Goal: Transaction & Acquisition: Purchase product/service

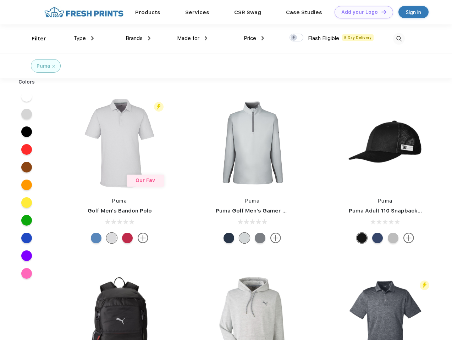
scroll to position [0, 0]
click at [361, 12] on link "Add your Logo Design Tool" at bounding box center [363, 12] width 58 height 12
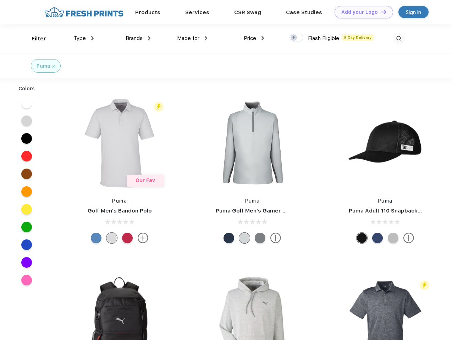
click at [0, 0] on div "Design Tool" at bounding box center [0, 0] width 0 height 0
click at [380, 12] on link "Add your Logo Design Tool" at bounding box center [363, 12] width 58 height 12
click at [34, 39] on div "Filter" at bounding box center [39, 39] width 15 height 8
click at [84, 38] on span "Type" at bounding box center [79, 38] width 12 height 6
click at [138, 38] on span "Brands" at bounding box center [133, 38] width 17 height 6
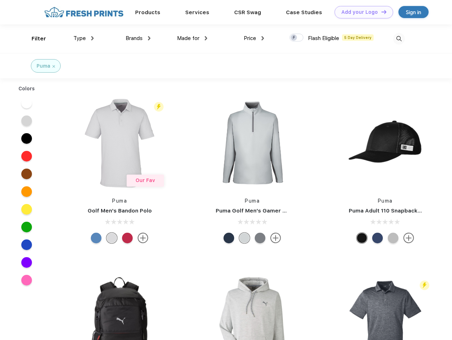
click at [192, 38] on span "Made for" at bounding box center [188, 38] width 22 height 6
click at [254, 38] on span "Price" at bounding box center [250, 38] width 12 height 6
click at [296, 38] on div at bounding box center [296, 38] width 14 height 8
click at [294, 38] on input "checkbox" at bounding box center [291, 35] width 5 height 5
click at [398, 39] on img at bounding box center [399, 39] width 12 height 12
